Goal: Task Accomplishment & Management: Use online tool/utility

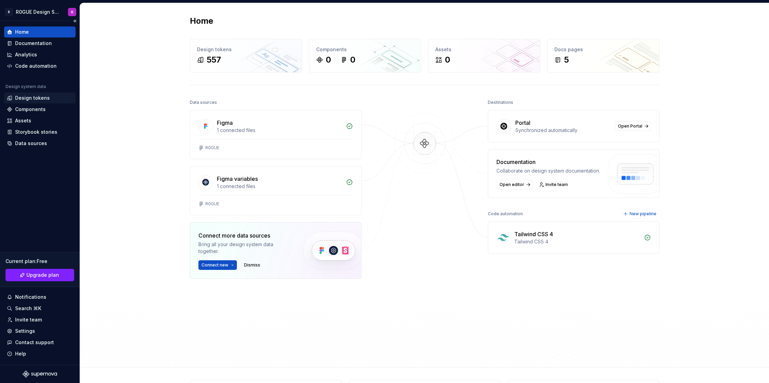
click at [29, 95] on div "Design tokens" at bounding box center [32, 97] width 35 height 7
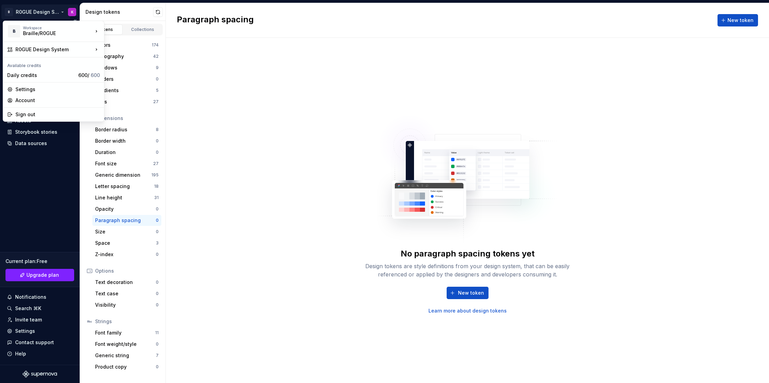
click at [40, 17] on html "B R0GUE Design System K Home Documentation Analytics Code automation Design sys…" at bounding box center [384, 191] width 769 height 383
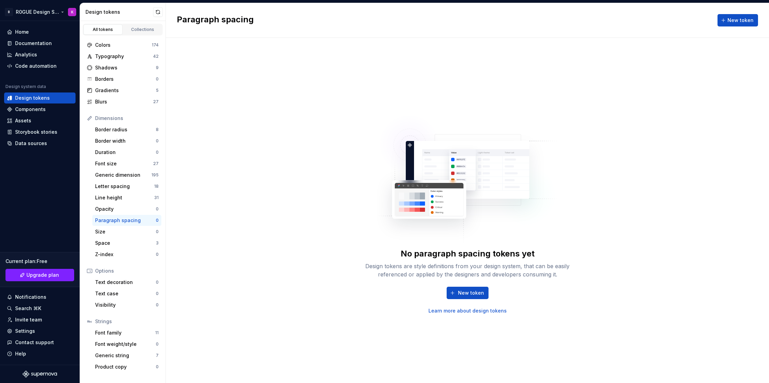
click at [74, 11] on html "B R0GUE Design System K Home Documentation Analytics Code automation Design sys…" at bounding box center [384, 191] width 769 height 383
click at [75, 13] on html "B R0GUE Design System K Home Documentation Analytics Code automation Design sys…" at bounding box center [384, 191] width 769 height 383
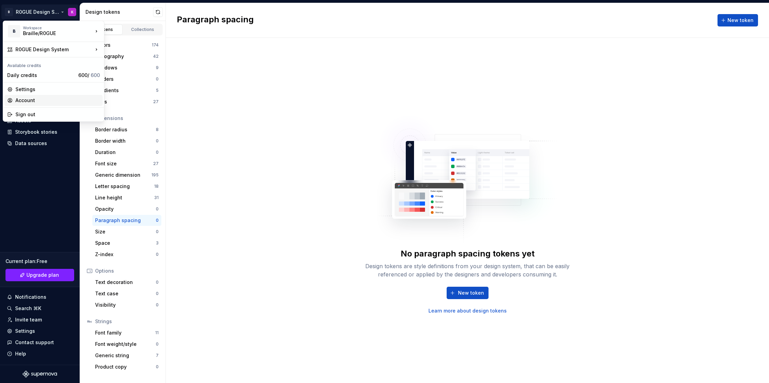
click at [50, 98] on div "Account" at bounding box center [57, 100] width 84 height 7
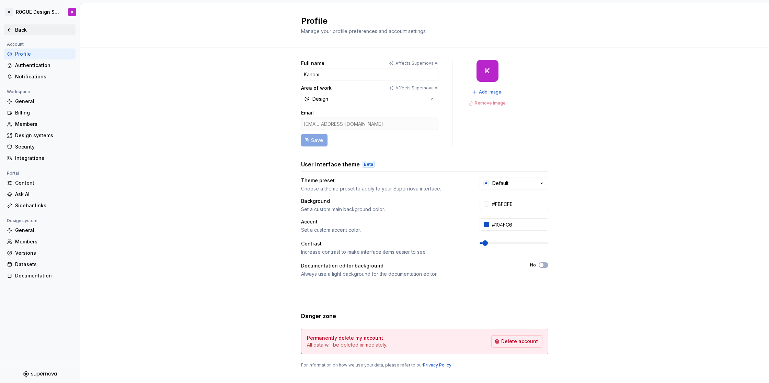
click at [10, 27] on icon at bounding box center [9, 29] width 5 height 5
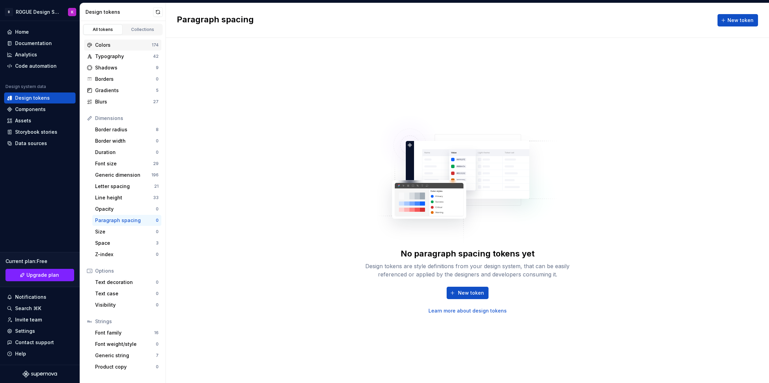
click at [133, 45] on div "Colors" at bounding box center [123, 45] width 57 height 7
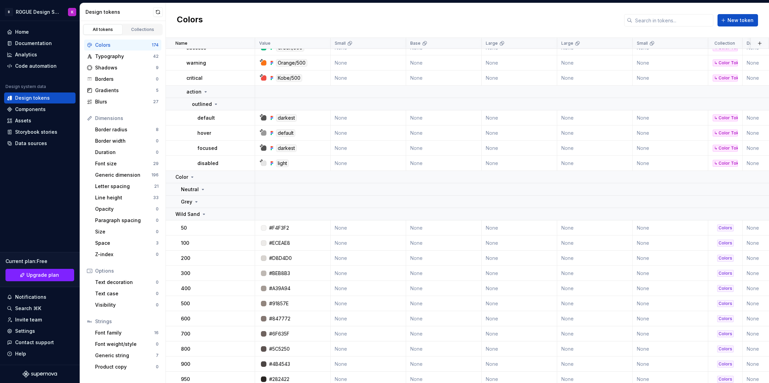
scroll to position [2616, 0]
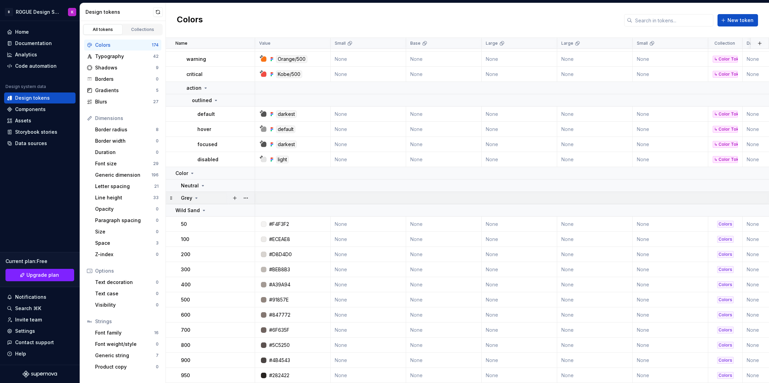
click at [196, 198] on icon at bounding box center [197, 197] width 2 height 1
click at [131, 25] on link "Collections" at bounding box center [142, 29] width 39 height 10
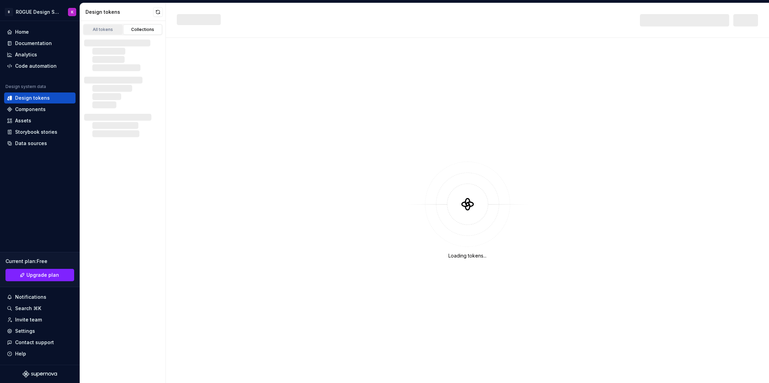
click at [95, 32] on div "All tokens" at bounding box center [103, 29] width 34 height 5
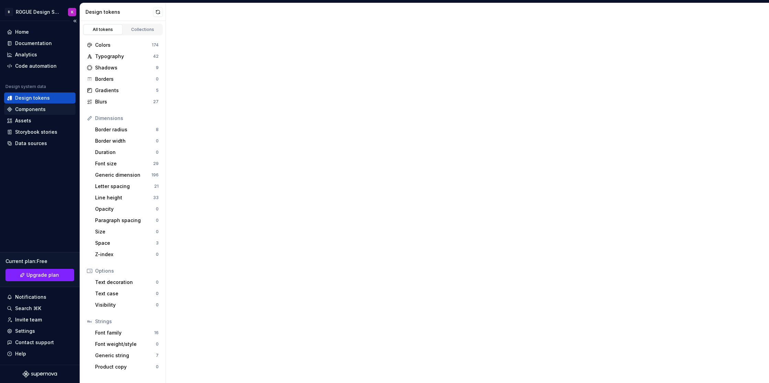
click at [40, 113] on div "Components" at bounding box center [39, 109] width 71 height 11
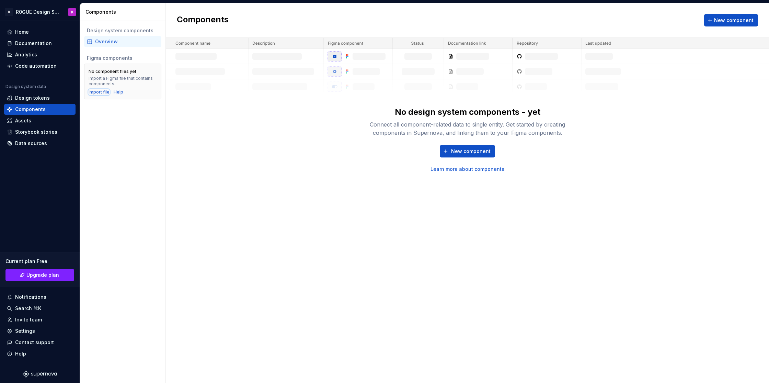
click at [101, 93] on div "Import file" at bounding box center [99, 91] width 21 height 5
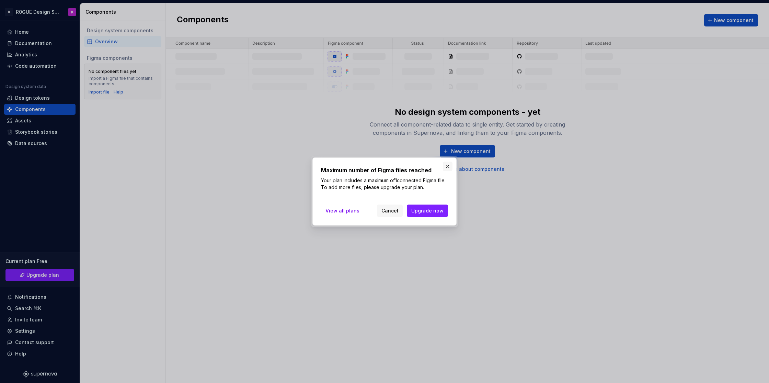
click at [447, 167] on button "button" at bounding box center [448, 166] width 10 height 10
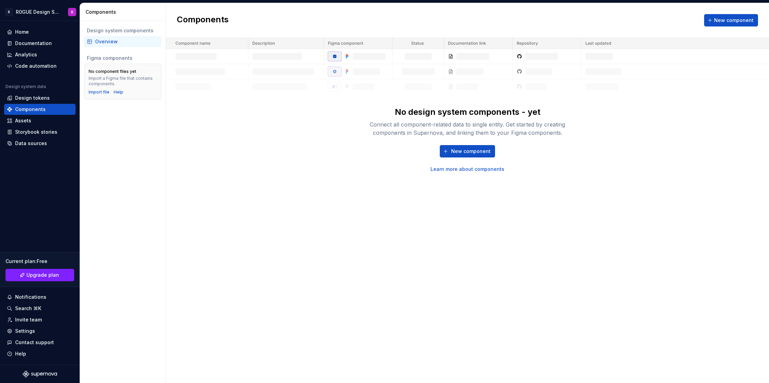
click at [111, 39] on div "Overview" at bounding box center [127, 41] width 64 height 7
click at [97, 93] on div "Import file" at bounding box center [99, 91] width 21 height 5
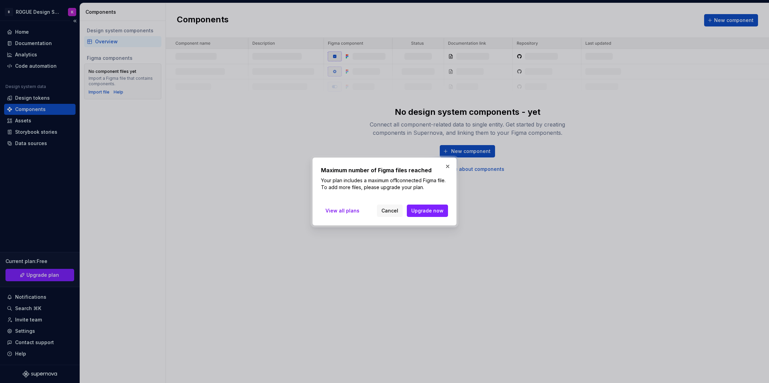
drag, startPoint x: 88, startPoint y: 139, endPoint x: 55, endPoint y: 111, distance: 43.8
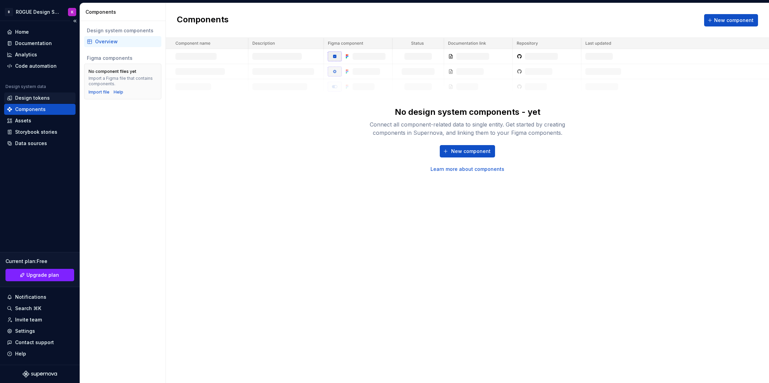
click at [45, 96] on div "Design tokens" at bounding box center [32, 97] width 35 height 7
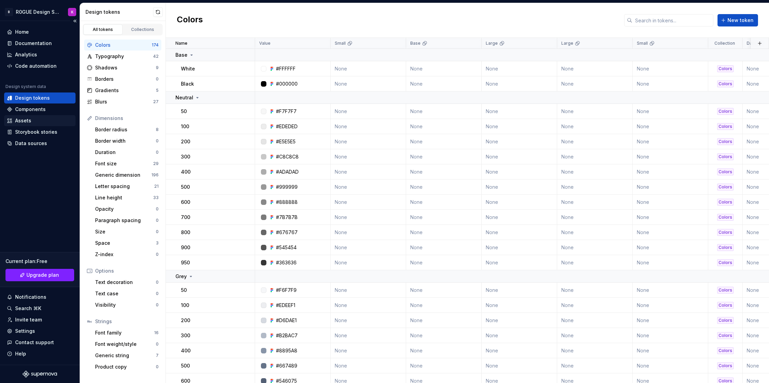
click at [37, 120] on div "Assets" at bounding box center [40, 120] width 66 height 7
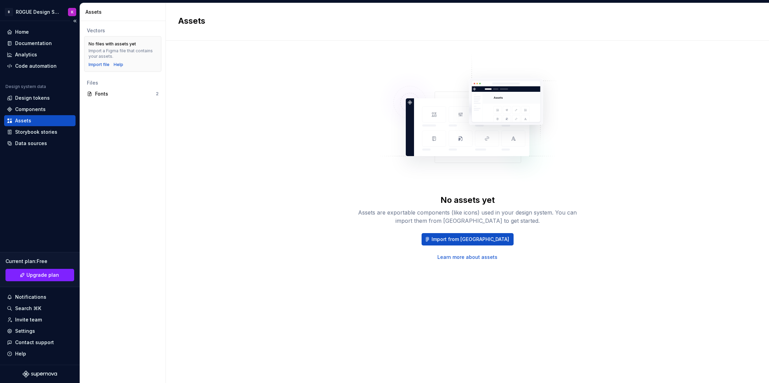
click at [39, 91] on div "Design system data" at bounding box center [39, 88] width 71 height 8
click at [39, 97] on div "Design tokens" at bounding box center [32, 97] width 35 height 7
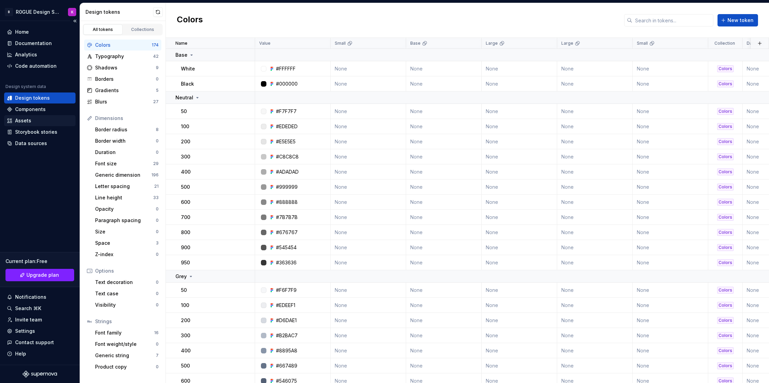
click at [38, 122] on div "Assets" at bounding box center [40, 120] width 66 height 7
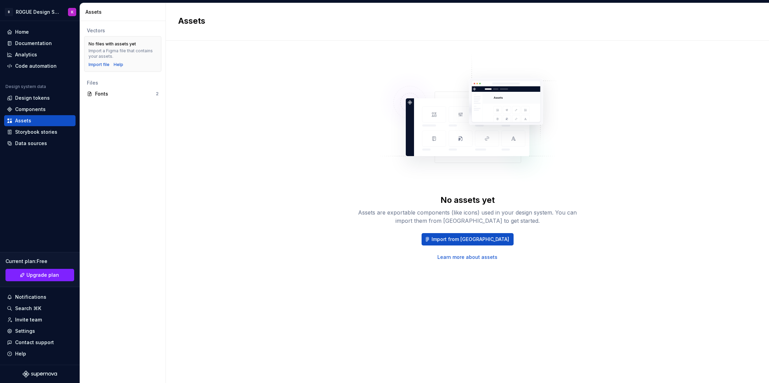
click at [111, 87] on div "Files" at bounding box center [122, 82] width 77 height 11
click at [111, 98] on div "Fonts 2" at bounding box center [122, 93] width 77 height 11
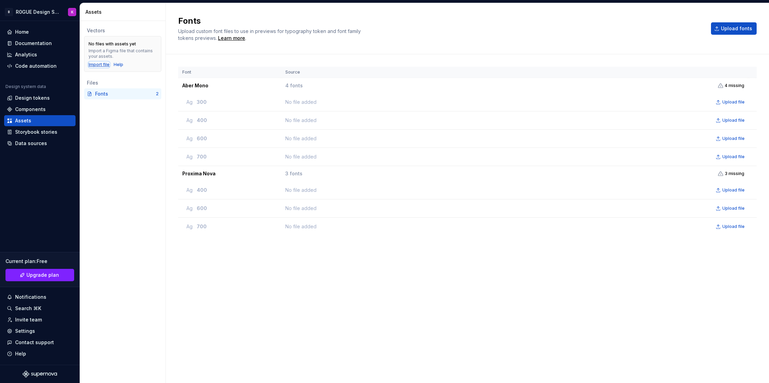
click at [94, 65] on div "Import file" at bounding box center [99, 64] width 21 height 5
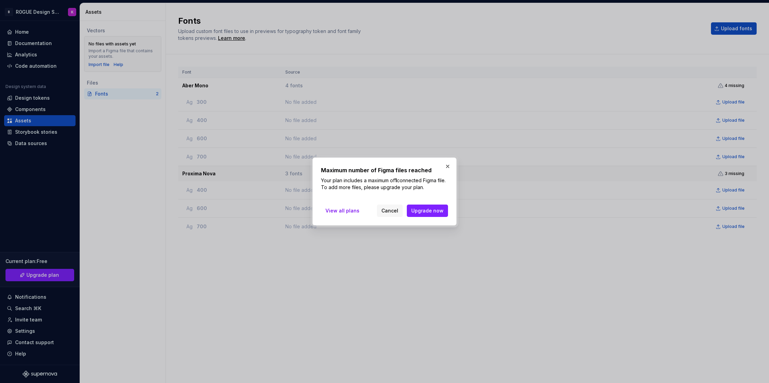
click at [444, 166] on button "button" at bounding box center [448, 166] width 10 height 10
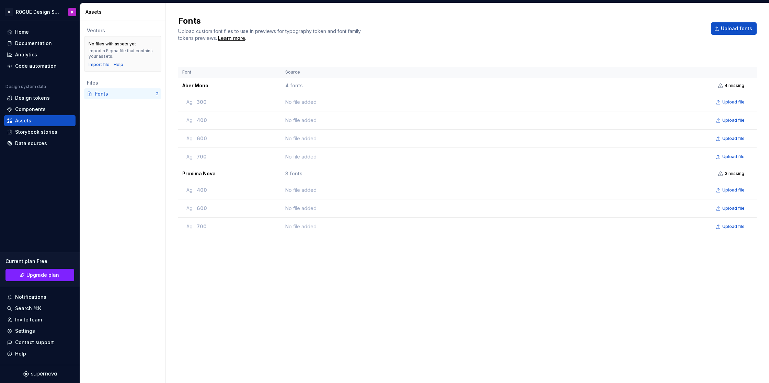
click at [107, 93] on div "Fonts" at bounding box center [125, 93] width 61 height 7
click at [52, 110] on div "Components" at bounding box center [40, 109] width 66 height 7
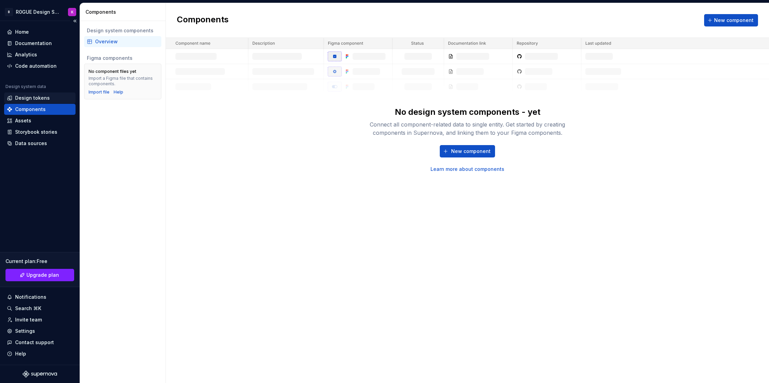
click at [48, 96] on div "Design tokens" at bounding box center [40, 97] width 66 height 7
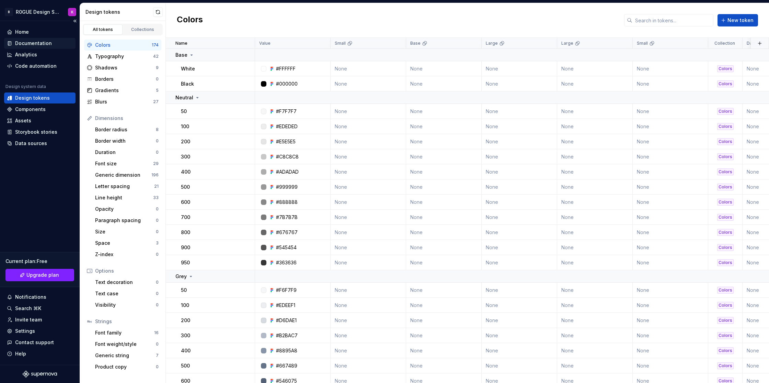
click at [41, 47] on div "Documentation" at bounding box center [39, 43] width 71 height 11
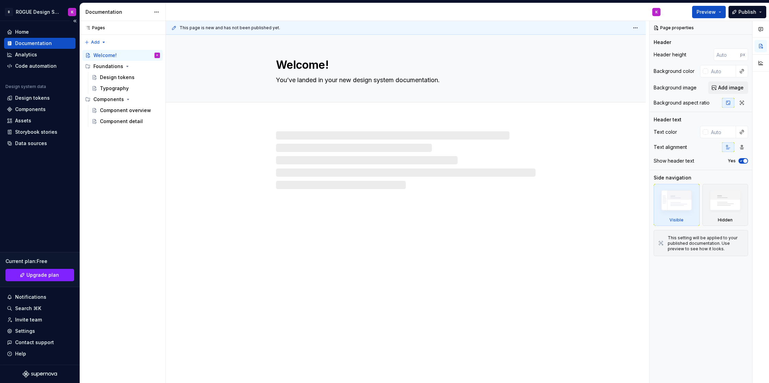
type textarea "*"
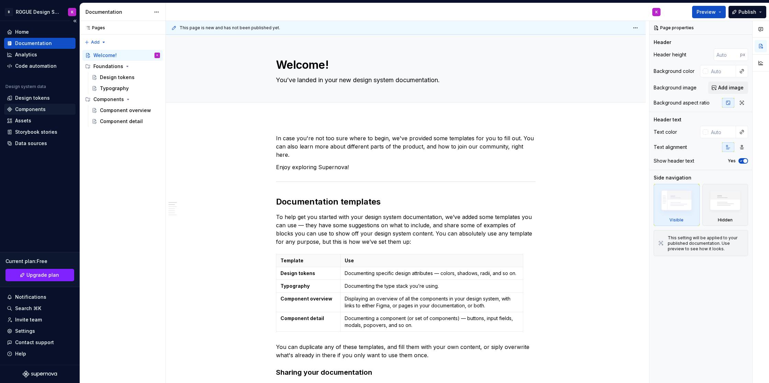
click at [39, 112] on div "Components" at bounding box center [30, 109] width 31 height 7
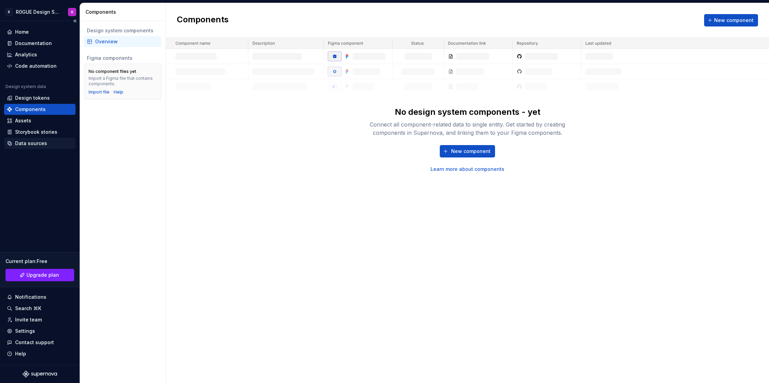
click at [37, 142] on div "Data sources" at bounding box center [31, 143] width 32 height 7
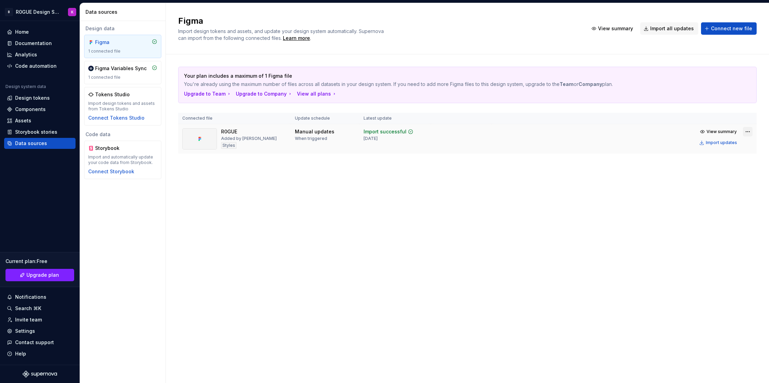
click at [749, 132] on html "B R0GUE Design System K Home Documentation Analytics Code automation Design sys…" at bounding box center [384, 191] width 769 height 383
drag, startPoint x: 370, startPoint y: 171, endPoint x: 380, endPoint y: 133, distance: 39.0
click at [370, 170] on html "B R0GUE Design System K Home Documentation Analytics Code automation Design sys…" at bounding box center [384, 191] width 769 height 383
click at [731, 142] on div "Import updates" at bounding box center [721, 142] width 31 height 5
click at [36, 109] on div "Components" at bounding box center [30, 109] width 31 height 7
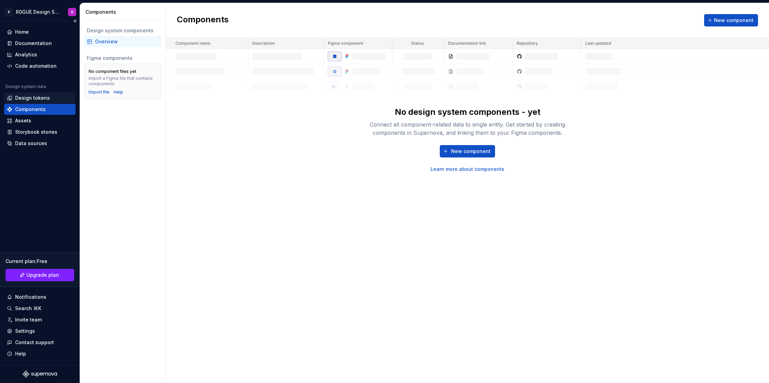
click at [39, 98] on div "Design tokens" at bounding box center [32, 97] width 35 height 7
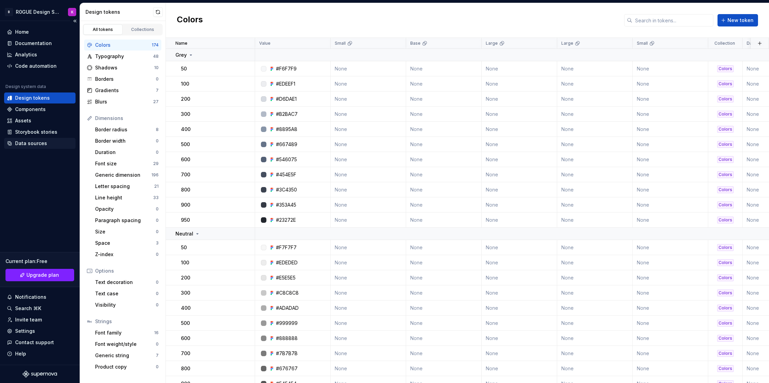
click at [39, 145] on div "Data sources" at bounding box center [31, 143] width 32 height 7
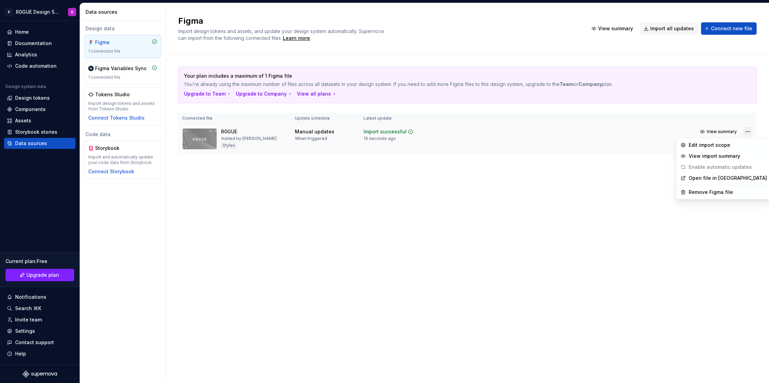
click at [751, 131] on html "B R0GUE Design System K Home Documentation Analytics Code automation Design sys…" at bounding box center [384, 191] width 769 height 383
drag, startPoint x: 361, startPoint y: 181, endPoint x: 307, endPoint y: 161, distance: 57.5
click at [351, 178] on html "B R0GUE Design System K Home Documentation Analytics Code automation Design sys…" at bounding box center [384, 191] width 769 height 383
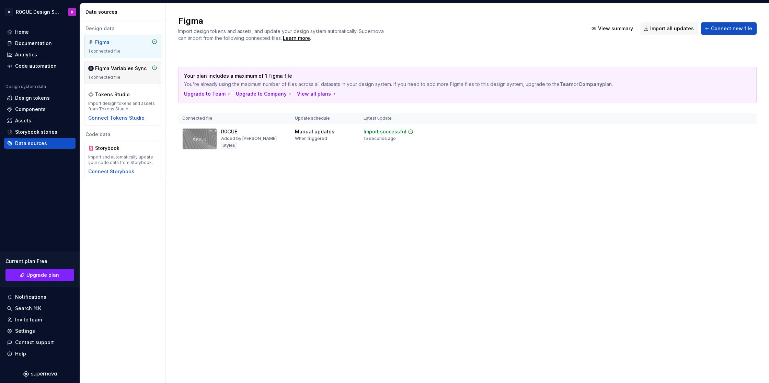
click at [103, 71] on div "Figma Variables Sync" at bounding box center [121, 68] width 52 height 7
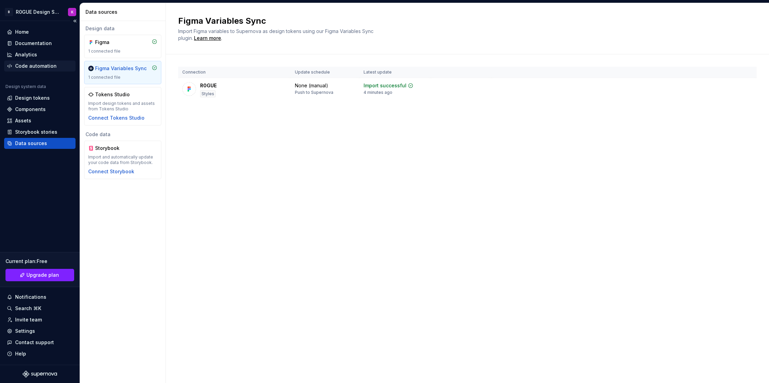
click at [44, 71] on div "Code automation" at bounding box center [39, 65] width 71 height 11
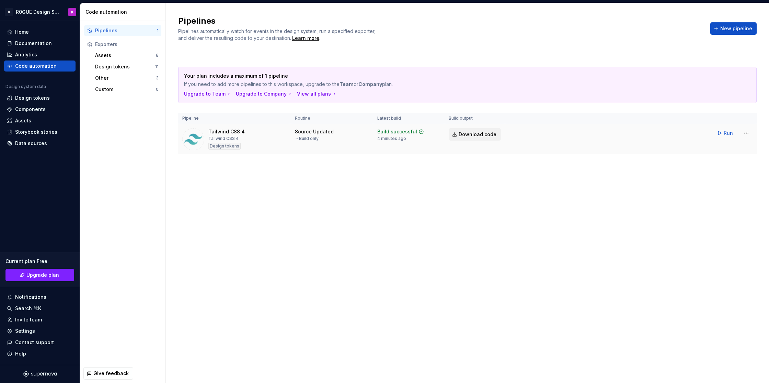
click at [475, 132] on span "Download code" at bounding box center [478, 134] width 38 height 7
